Goal: Find specific fact: Find specific fact

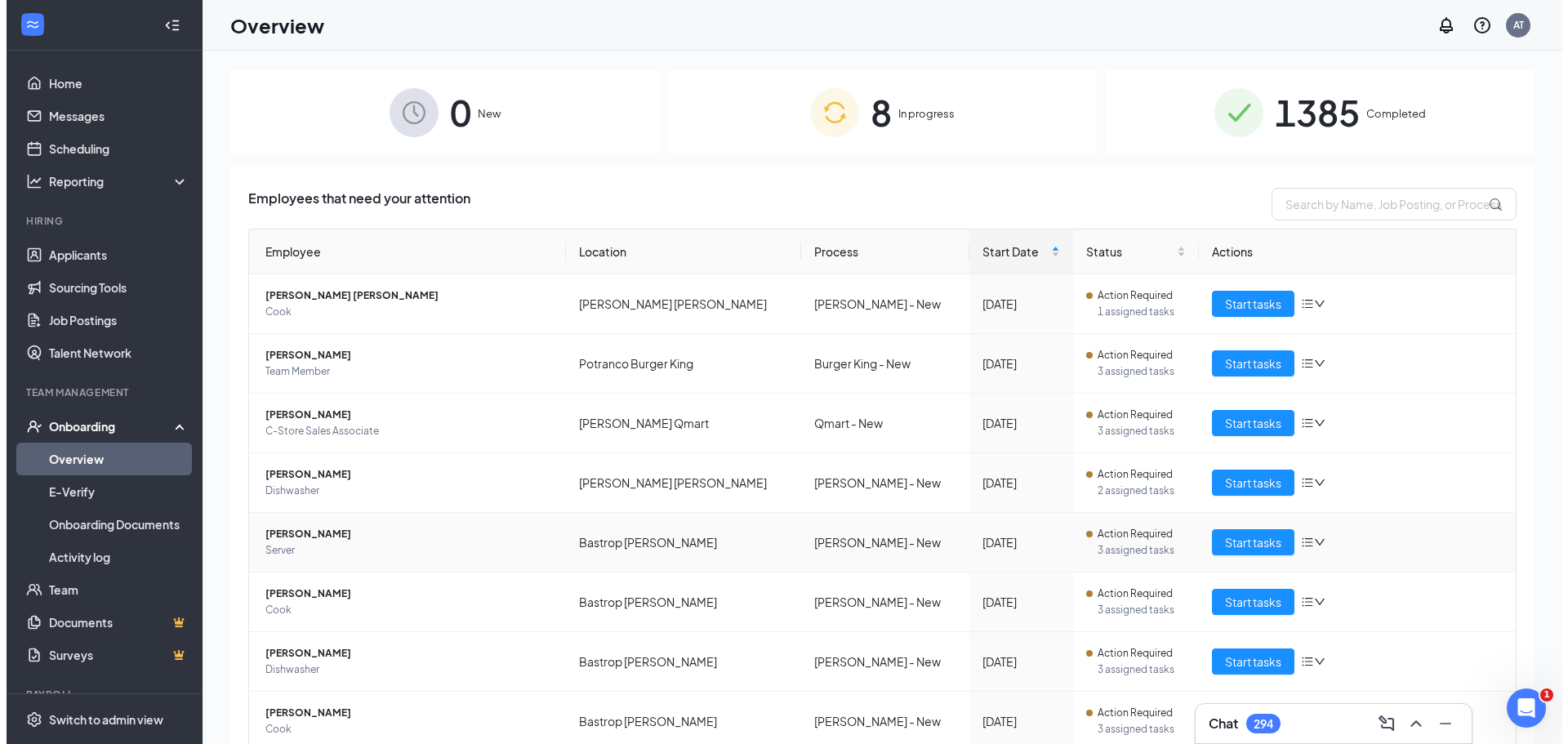
scroll to position [65, 0]
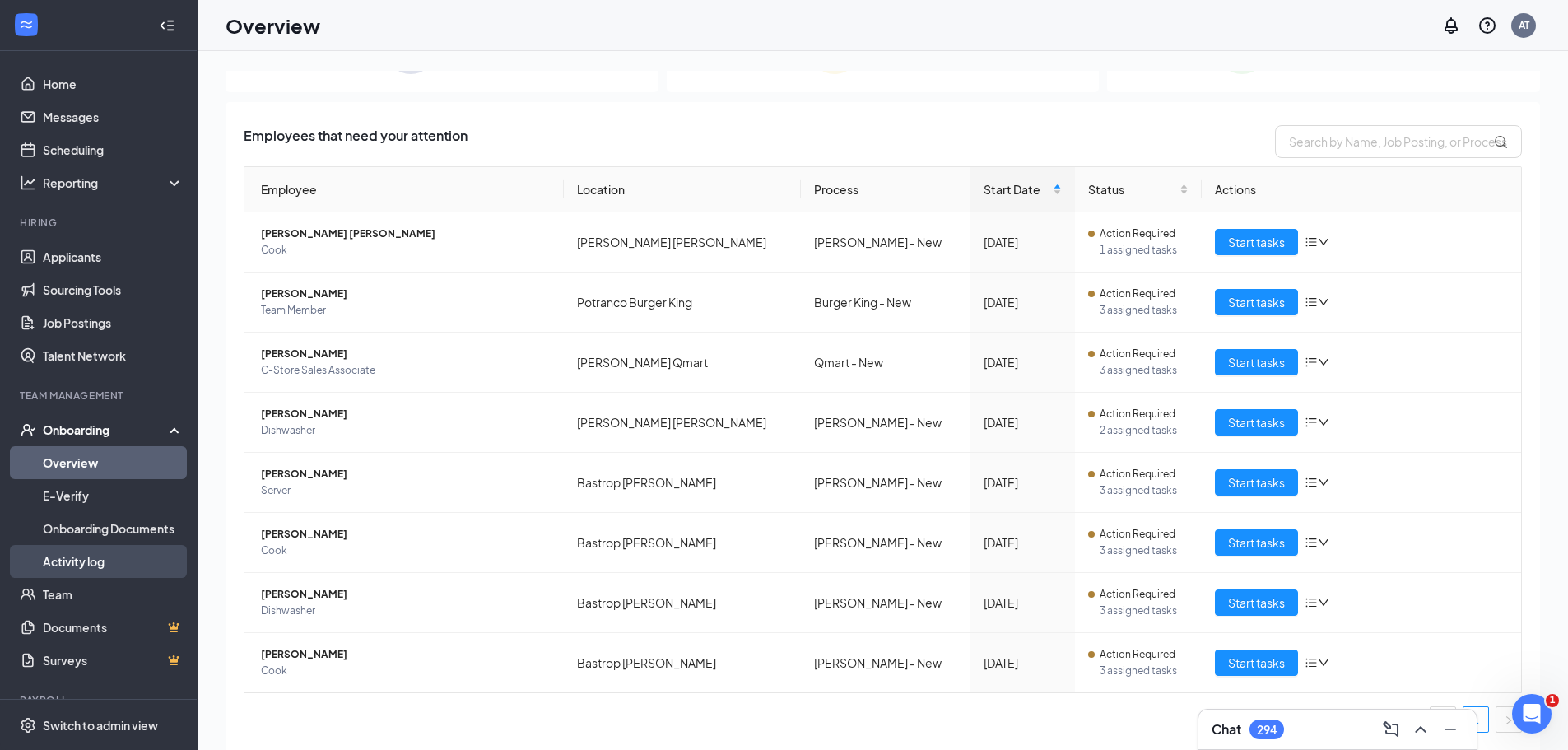
click at [98, 559] on link "Activity log" at bounding box center [112, 560] width 140 height 33
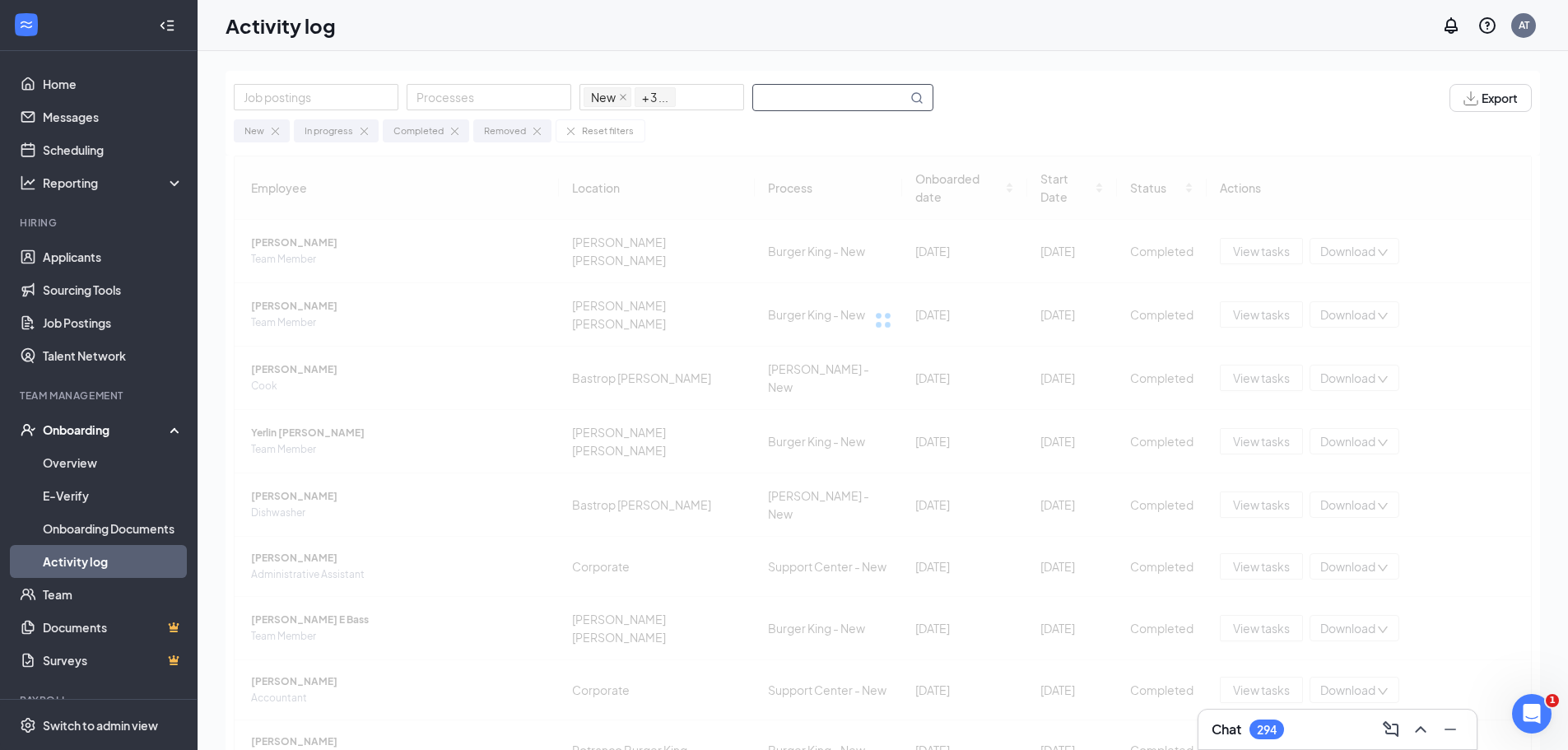
click at [824, 99] on input "text" at bounding box center [830, 97] width 154 height 25
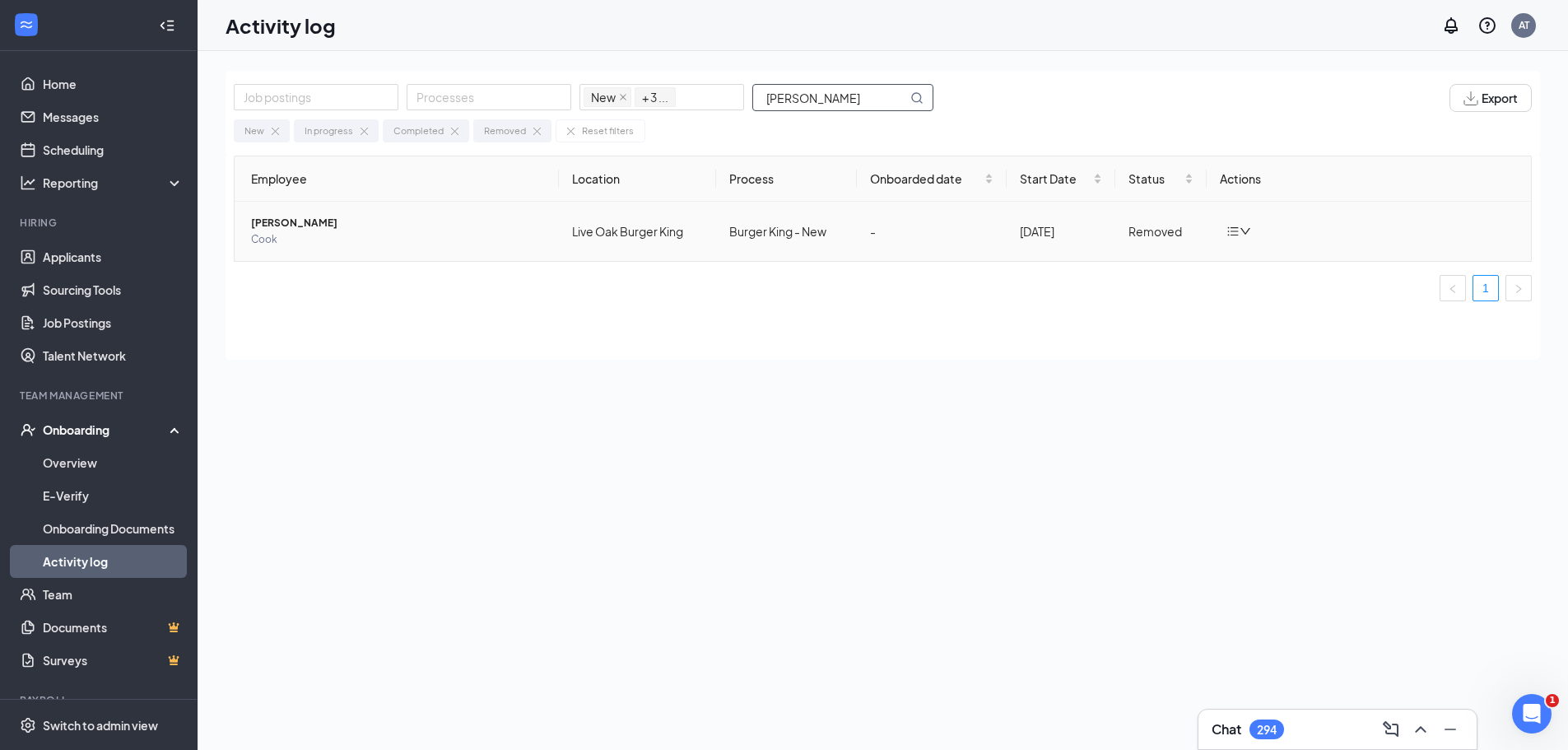
type input "[PERSON_NAME]"
click at [325, 224] on span "[PERSON_NAME]" at bounding box center [398, 223] width 294 height 17
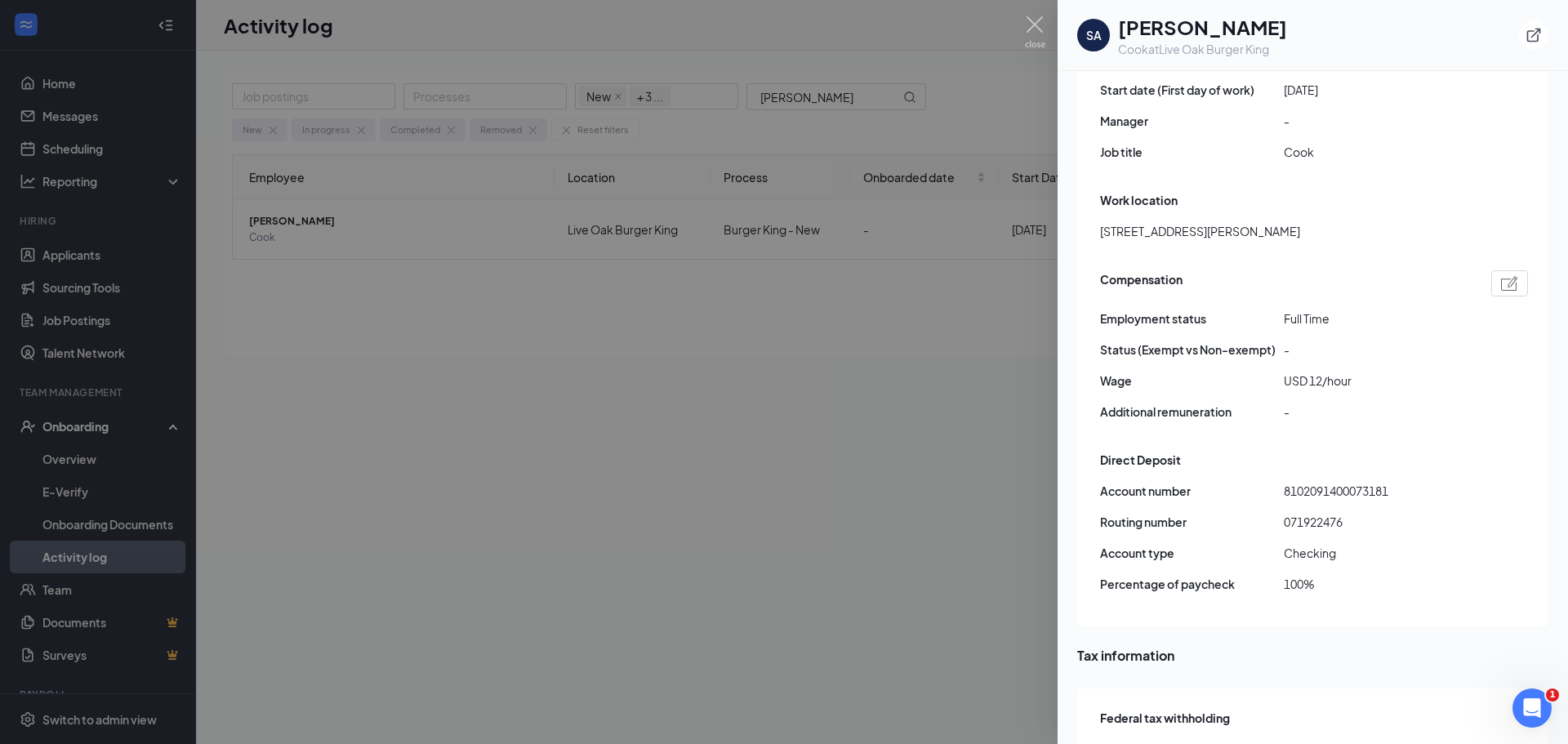
scroll to position [995, 0]
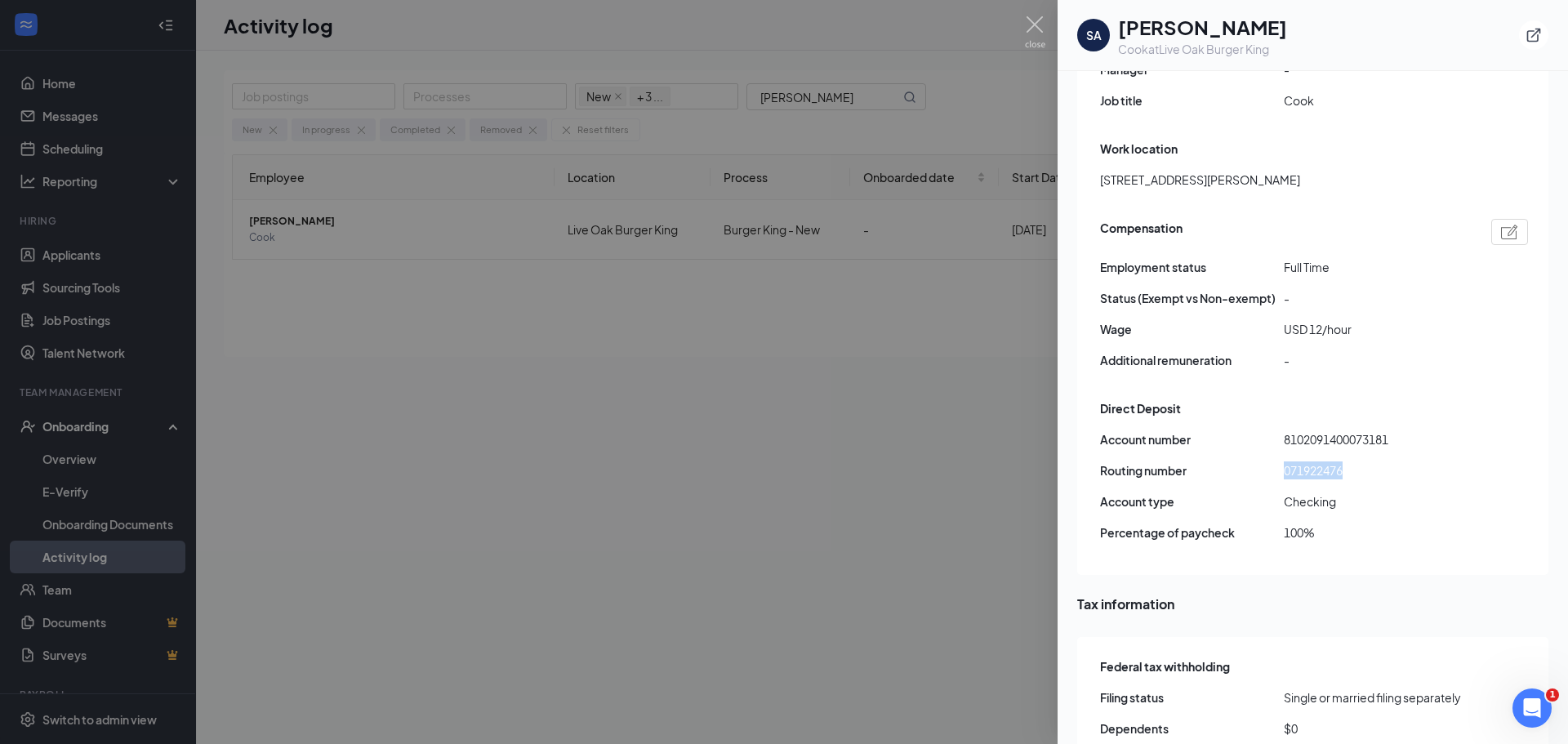
drag, startPoint x: 1350, startPoint y: 400, endPoint x: 1281, endPoint y: 413, distance: 70.2
click at [1281, 431] on div "Account number [FINANCIAL_ID] Routing number [US_BANK_ROUTING_MICR] Account typ…" at bounding box center [1314, 492] width 428 height 124
copy div "071922476"
